Goal: Transaction & Acquisition: Book appointment/travel/reservation

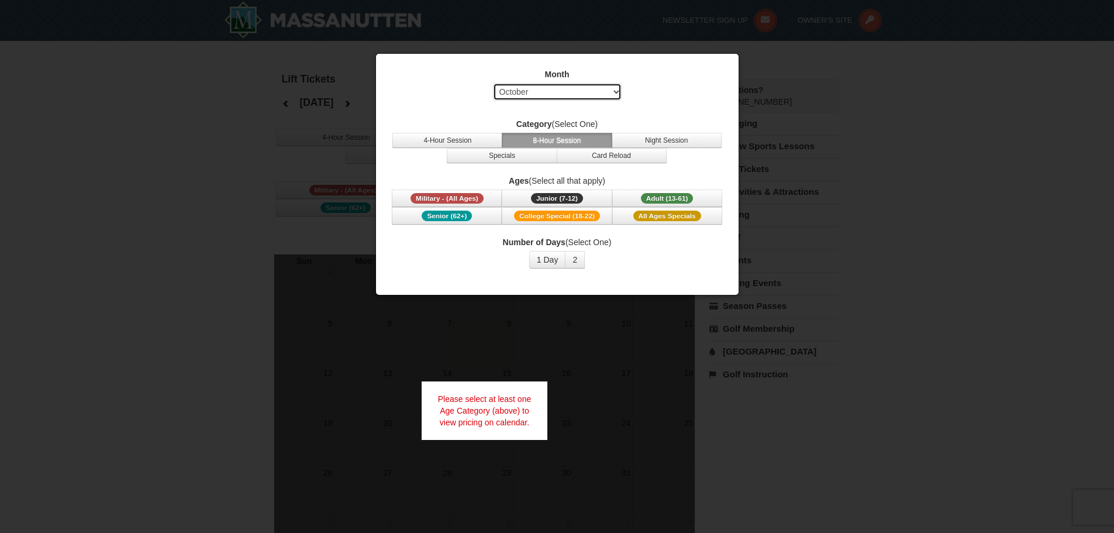
click at [607, 92] on select "Select October November December January February March April May June July Aug…" at bounding box center [557, 92] width 129 height 18
click at [668, 109] on div "Month Select October November December January February March April May June Ju…" at bounding box center [557, 169] width 351 height 218
click at [672, 196] on span "Adult (13-61)" at bounding box center [667, 198] width 53 height 11
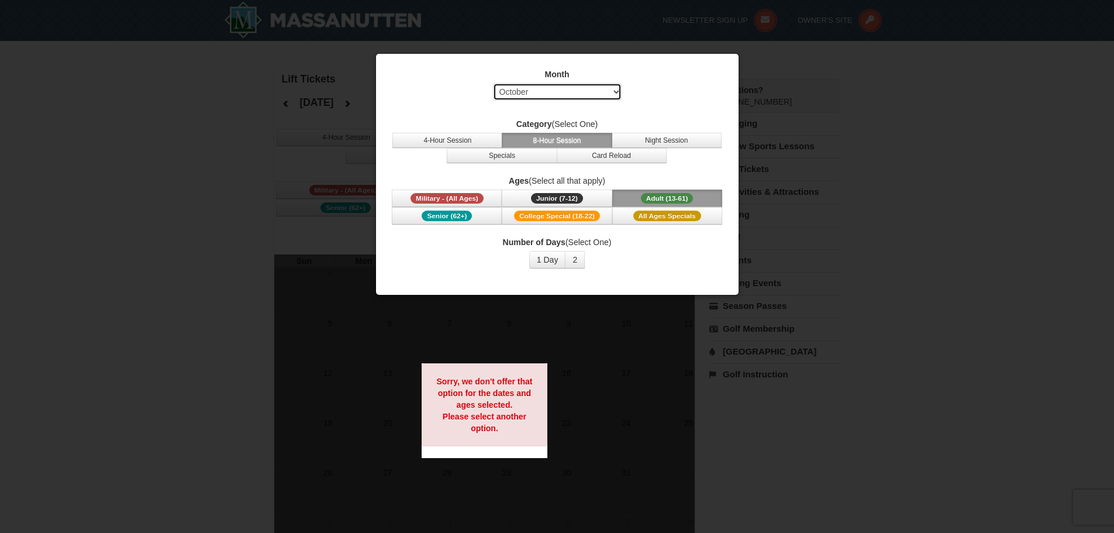
click at [589, 91] on select "Select October November December January February March April May June July Aug…" at bounding box center [557, 92] width 129 height 18
click at [493, 83] on select "Select October November December January February March April May June July Aug…" at bounding box center [557, 92] width 129 height 18
click at [678, 197] on span "Adult (13-61)" at bounding box center [667, 198] width 53 height 11
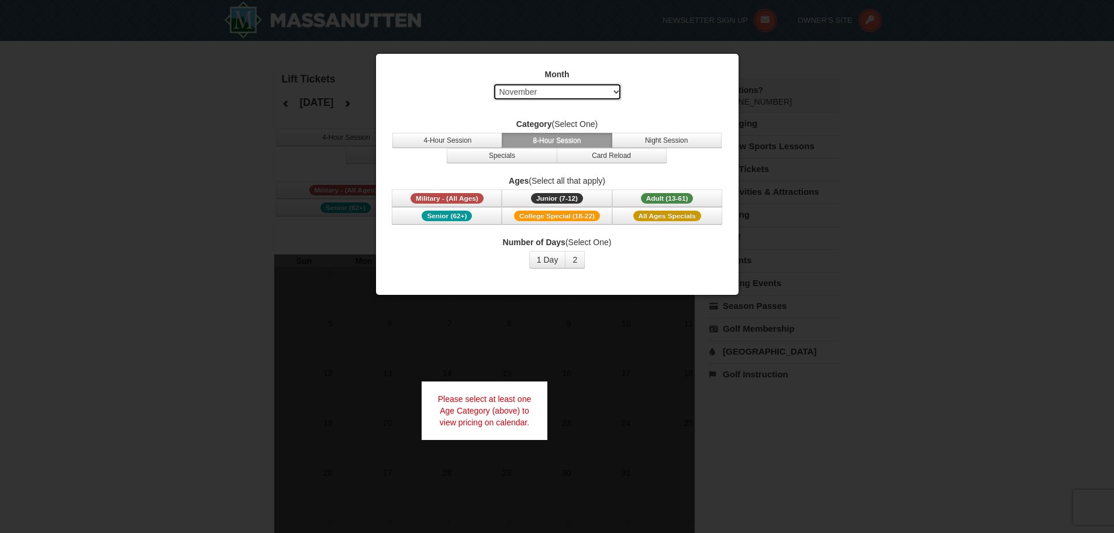
click at [591, 88] on select "Select October November December January February March April May June July Aug…" at bounding box center [557, 92] width 129 height 18
select select "12"
click at [493, 83] on select "Select October November December January February March April May June July Aug…" at bounding box center [557, 92] width 129 height 18
click at [655, 199] on span "Adult (13-61)" at bounding box center [667, 198] width 53 height 11
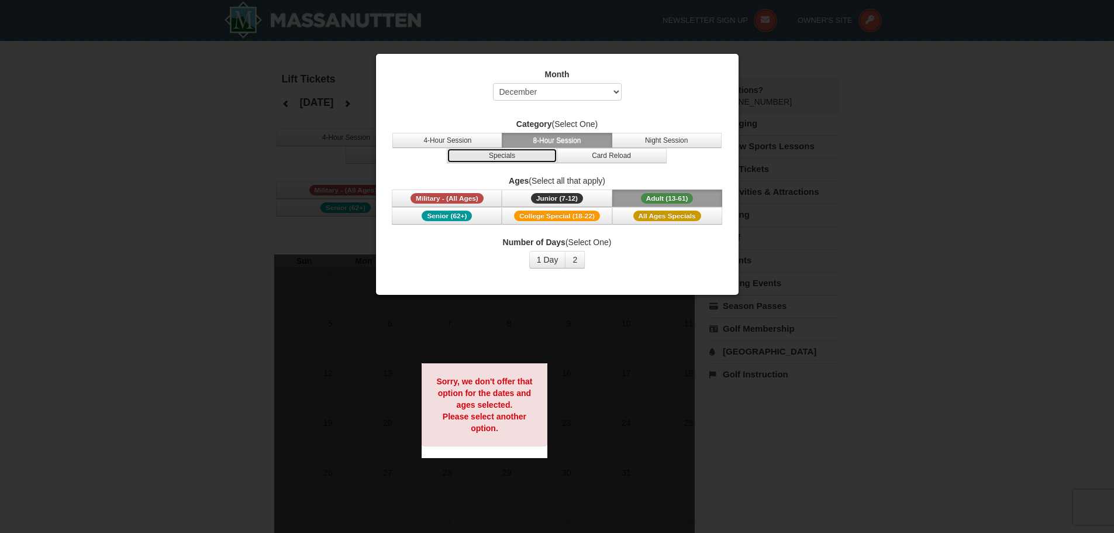
click at [482, 156] on button "Specials" at bounding box center [502, 155] width 110 height 15
click at [882, 149] on div at bounding box center [557, 266] width 1114 height 533
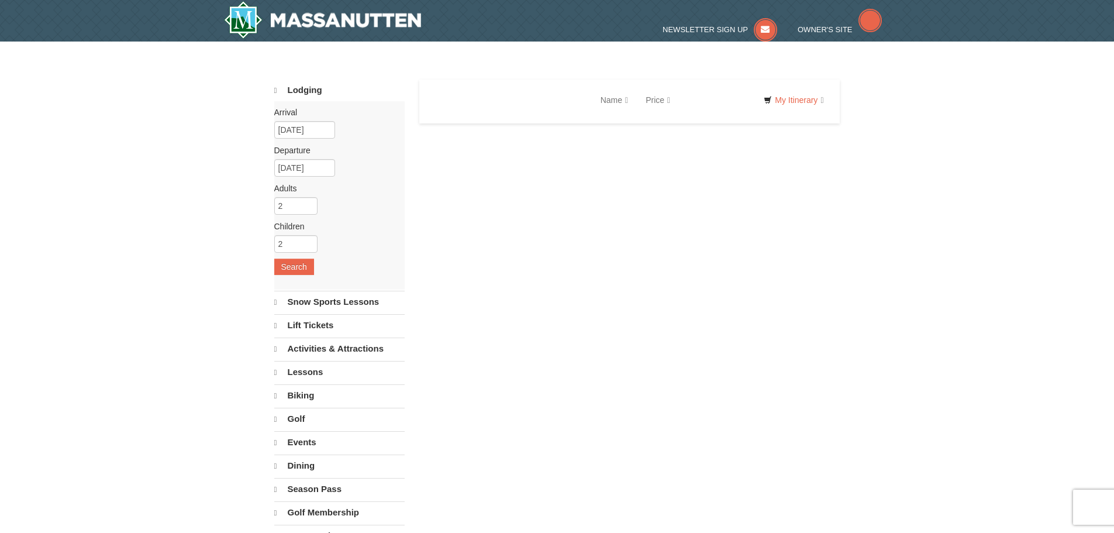
select select "10"
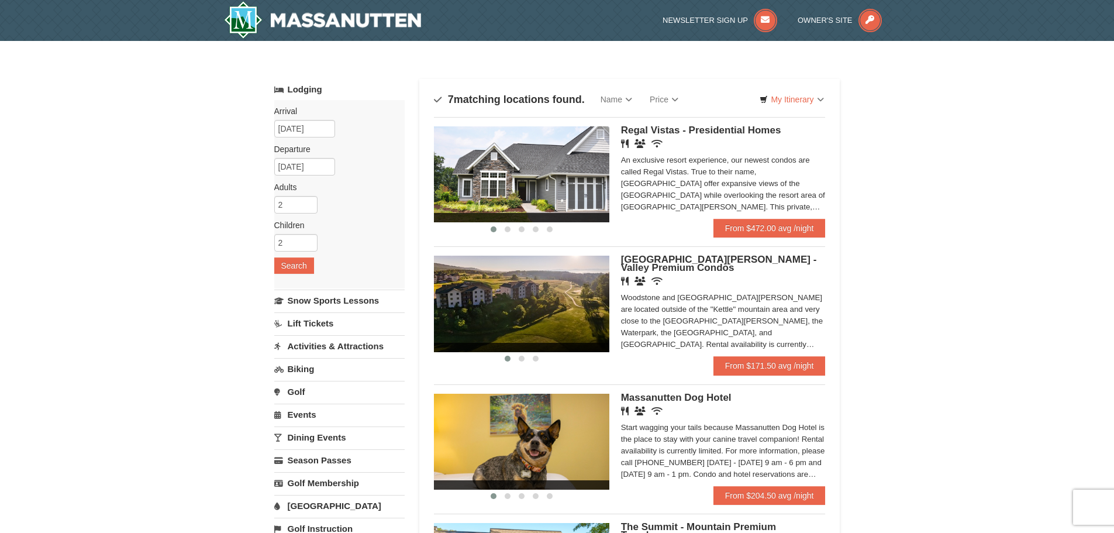
click at [331, 348] on link "Activities & Attractions" at bounding box center [339, 346] width 130 height 22
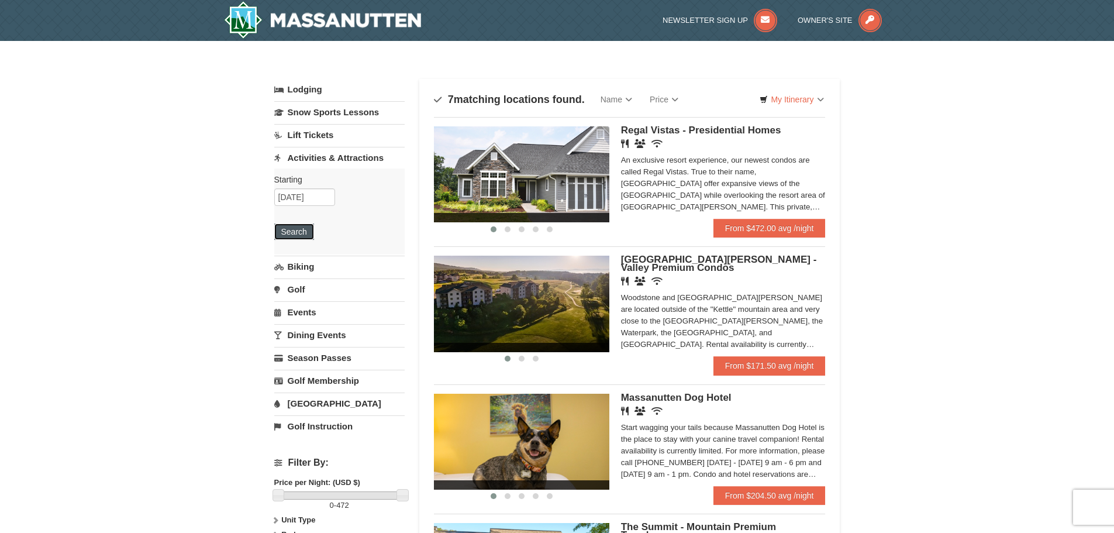
click at [295, 230] on button "Search" at bounding box center [294, 231] width 40 height 16
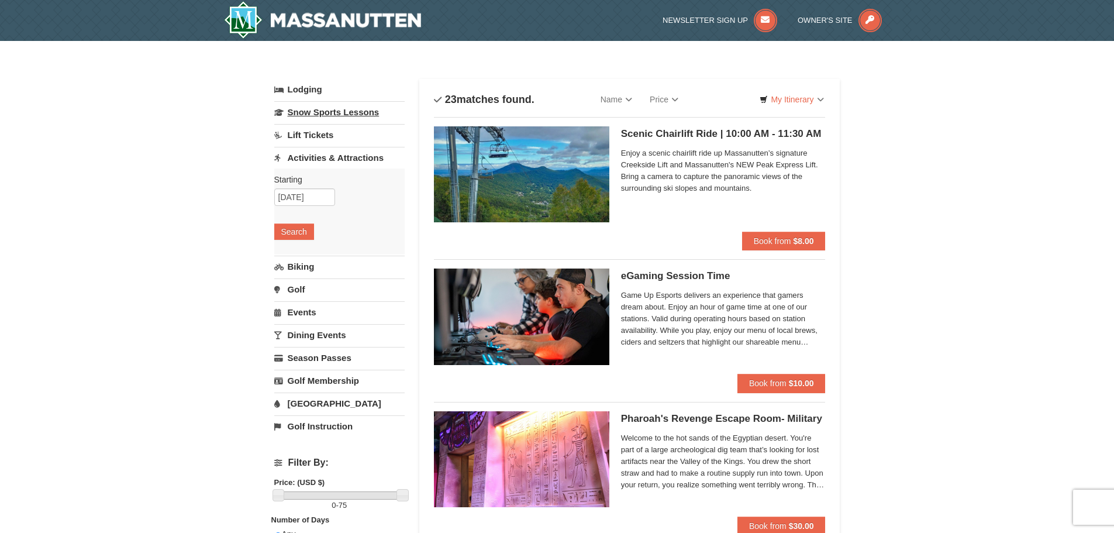
click at [356, 111] on link "Snow Sports Lessons" at bounding box center [339, 112] width 130 height 22
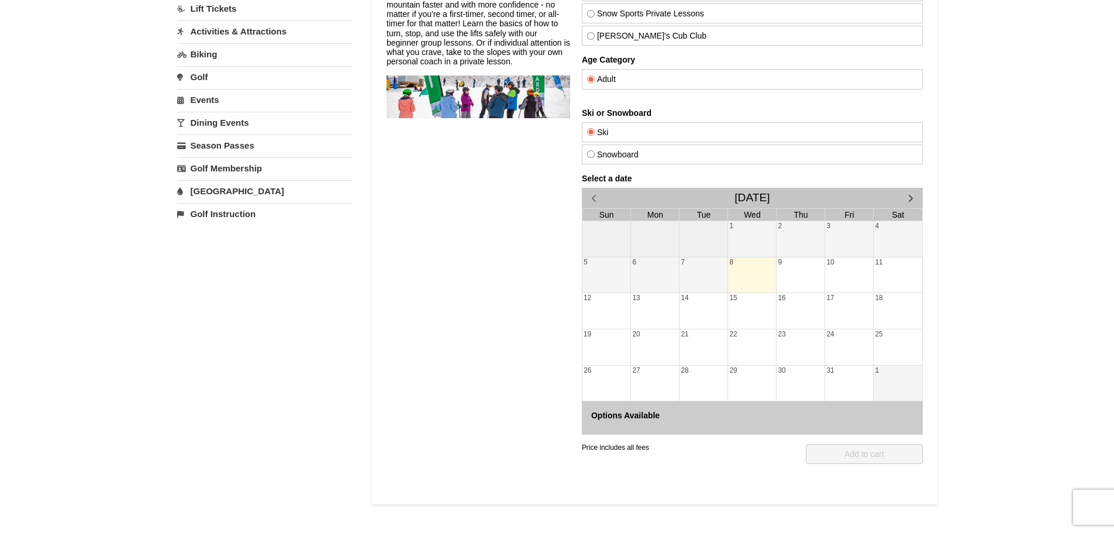
scroll to position [234, 0]
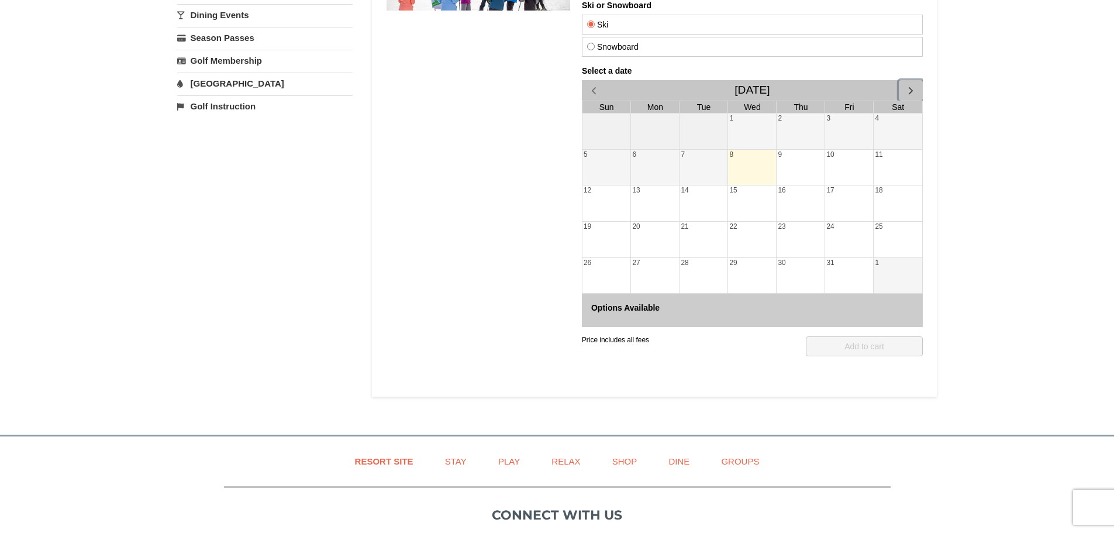
click at [908, 90] on span "button" at bounding box center [910, 90] width 12 height 12
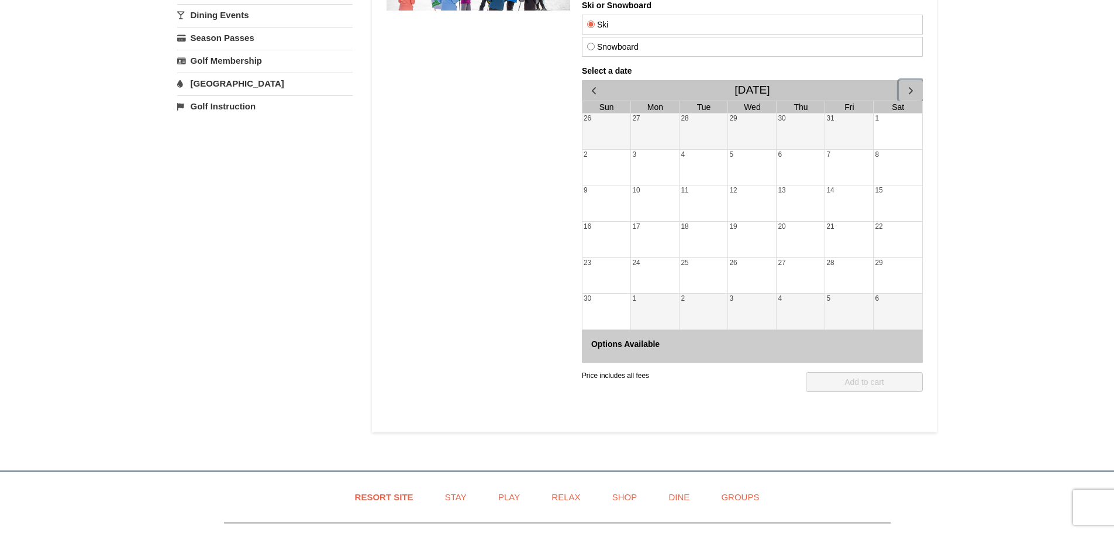
click at [908, 90] on span "button" at bounding box center [910, 90] width 12 height 12
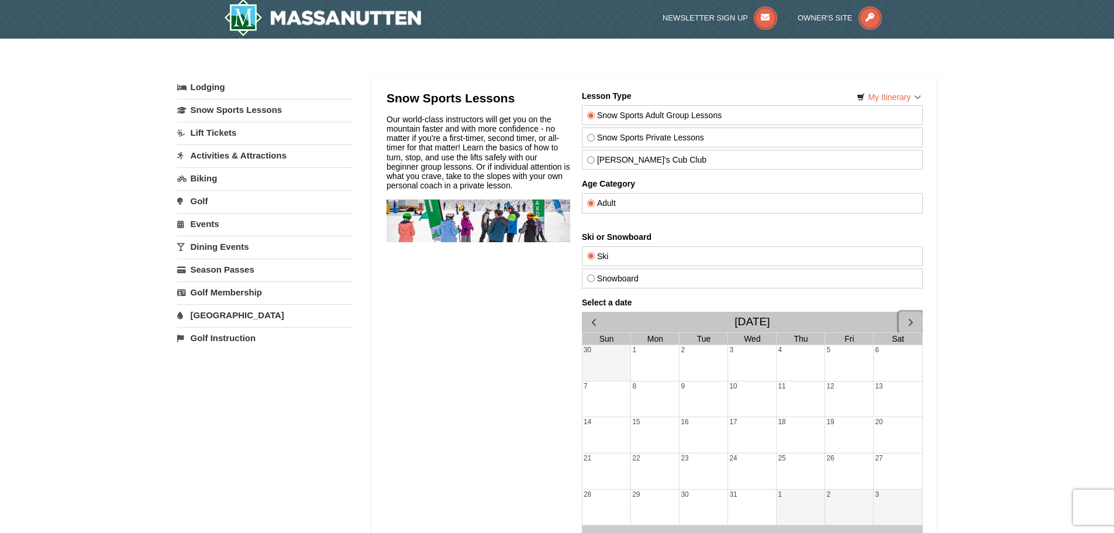
scroll to position [0, 0]
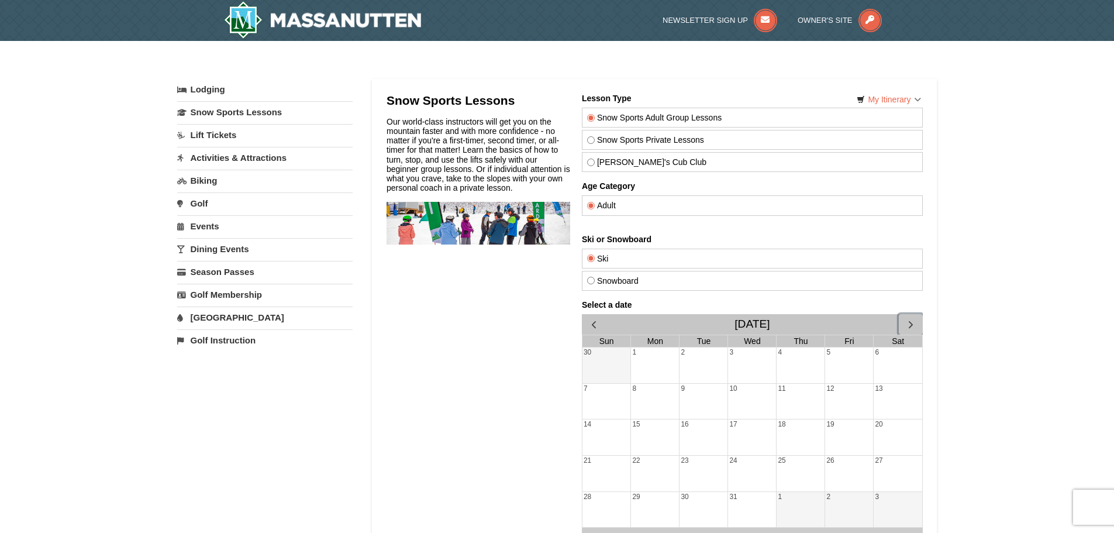
click at [913, 327] on span "button" at bounding box center [910, 324] width 12 height 12
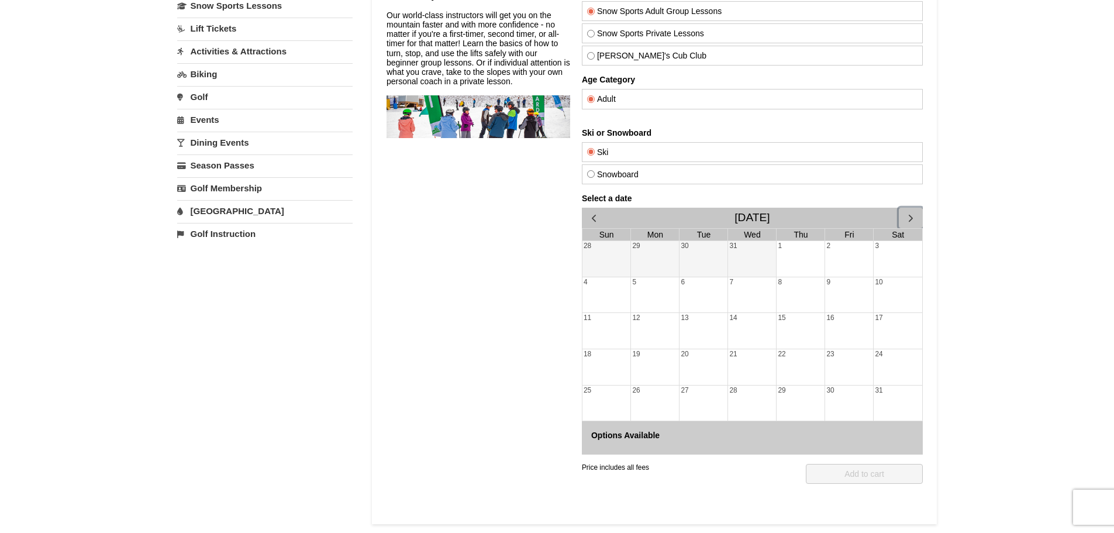
scroll to position [117, 0]
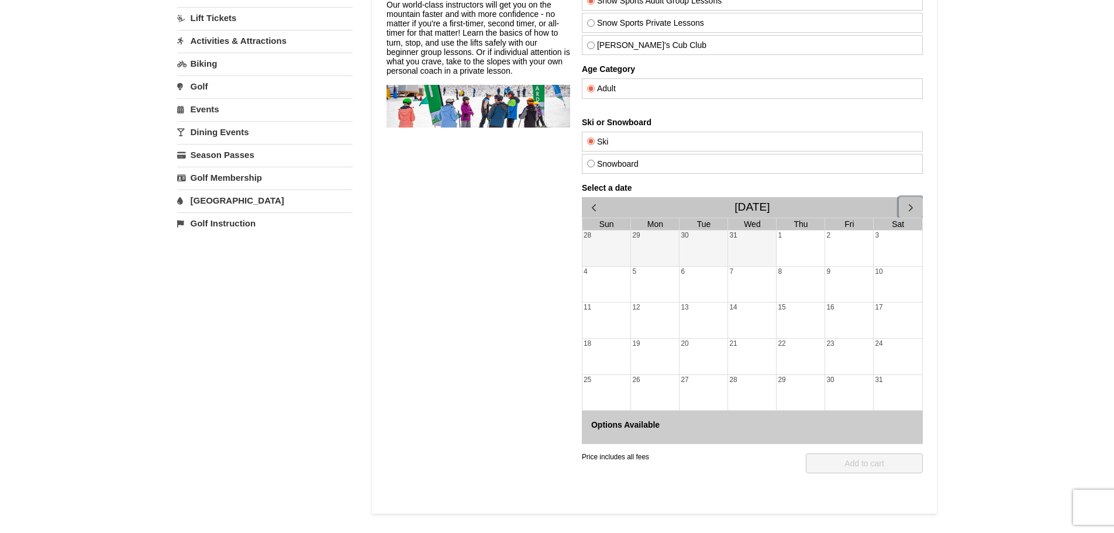
click at [910, 200] on button "button" at bounding box center [910, 207] width 24 height 20
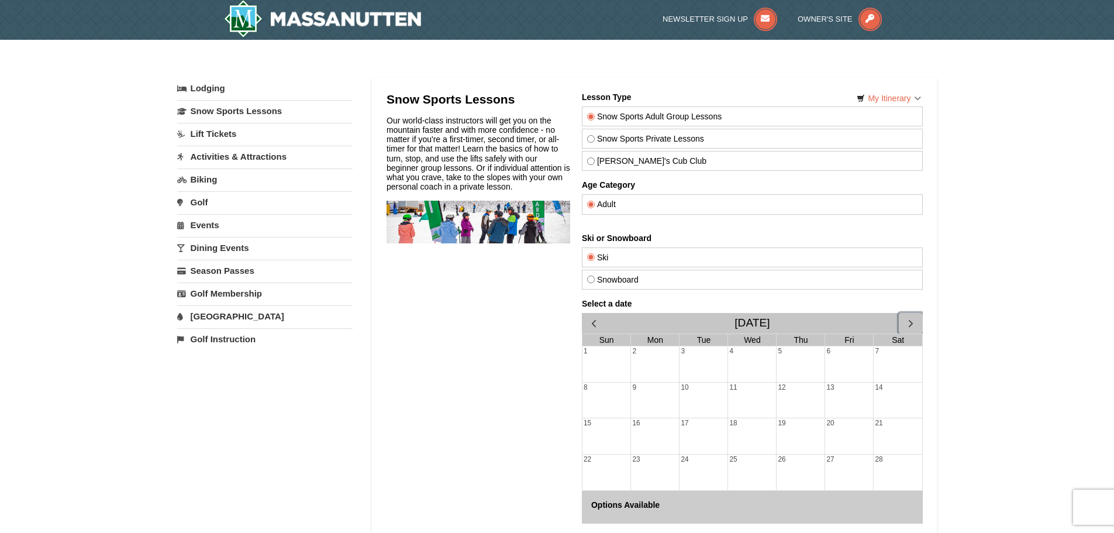
scroll to position [0, 0]
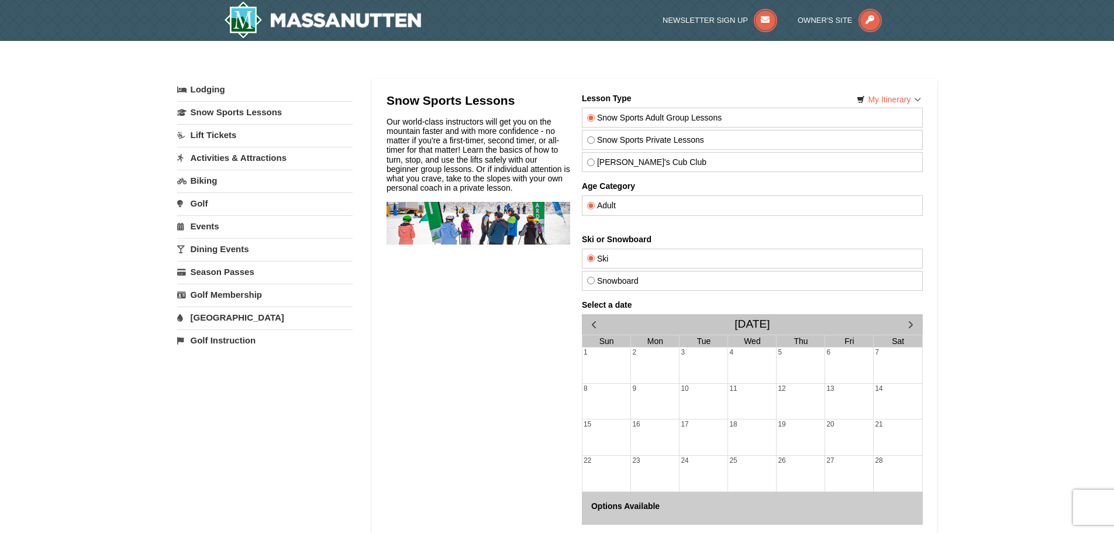
click at [237, 156] on link "Activities & Attractions" at bounding box center [264, 158] width 175 height 22
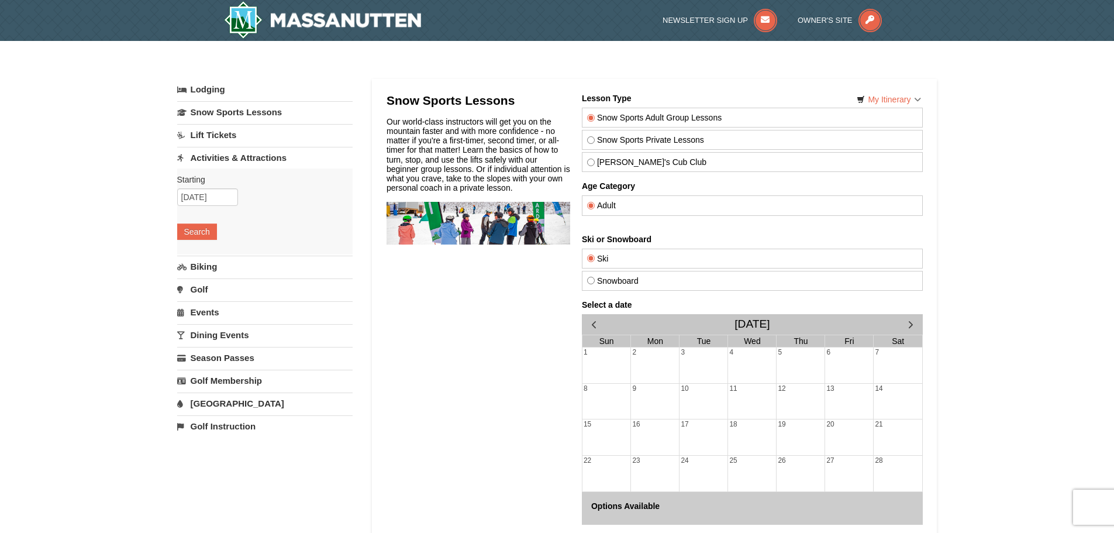
click at [230, 136] on link "Lift Tickets" at bounding box center [264, 135] width 175 height 22
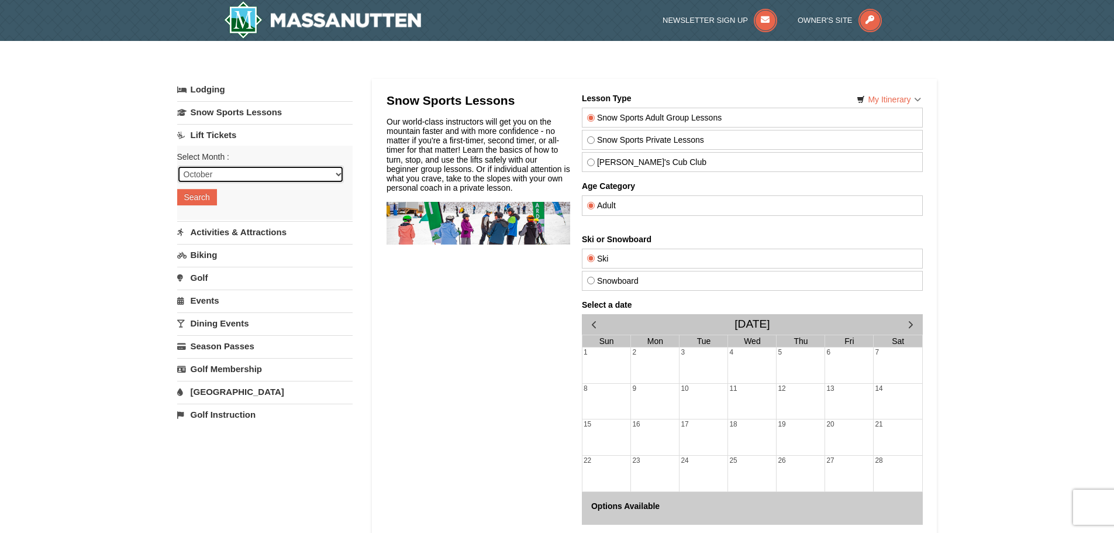
click at [230, 171] on select "October November December January February March April May June July August Sep…" at bounding box center [260, 174] width 167 height 18
select select "11"
click at [177, 165] on select "October November December January February March April May June July August Sep…" at bounding box center [260, 174] width 167 height 18
click at [203, 194] on button "Search" at bounding box center [197, 197] width 40 height 16
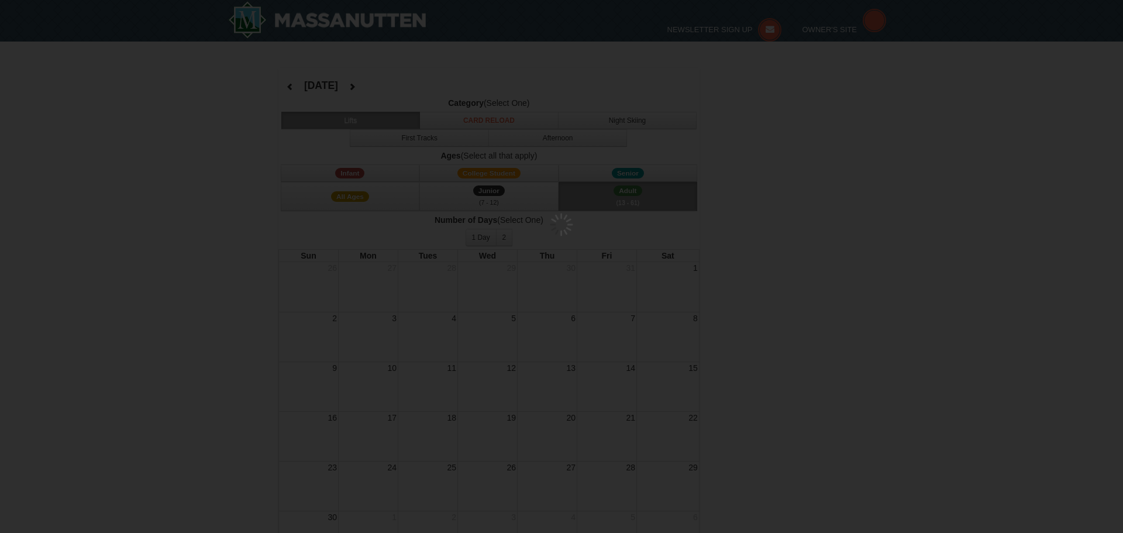
select select "11"
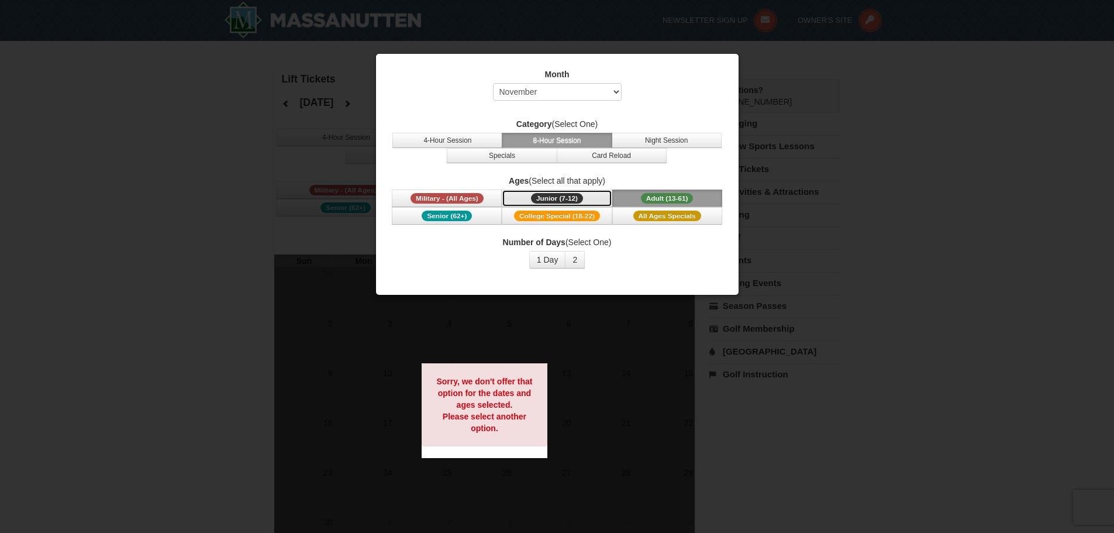
click at [601, 195] on button "Junior (7-12) (7 - 12)" at bounding box center [557, 198] width 110 height 18
